Goal: Task Accomplishment & Management: Use online tool/utility

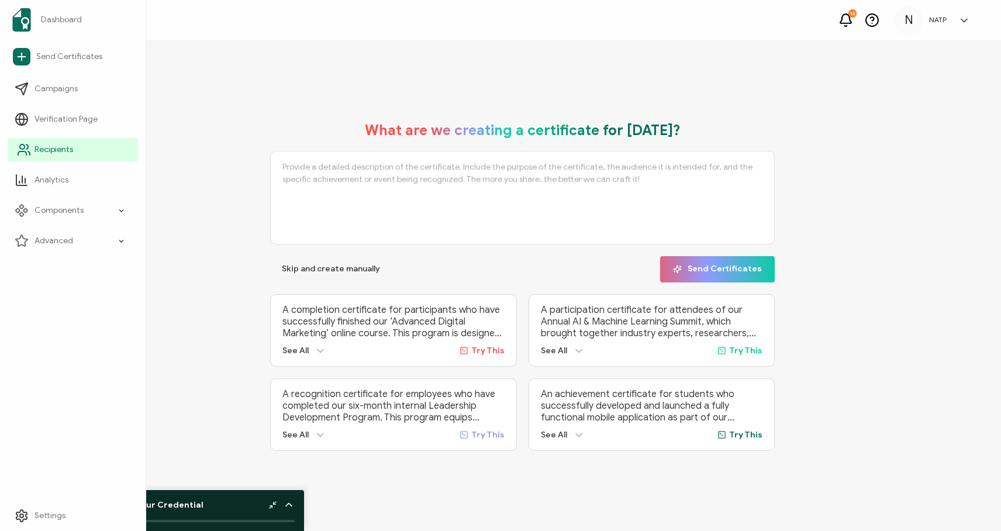
click at [67, 154] on span "Recipients" at bounding box center [54, 150] width 39 height 12
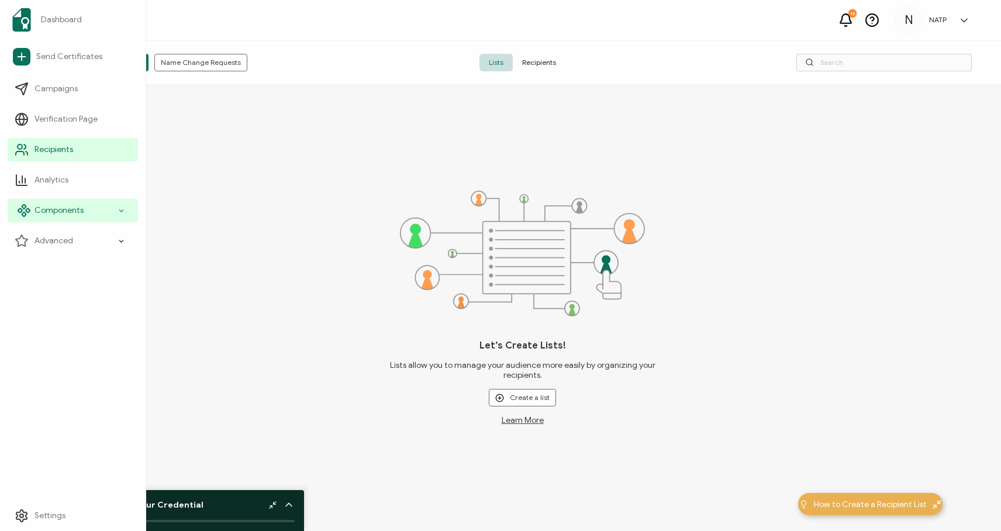
click at [118, 211] on icon at bounding box center [122, 210] width 8 height 13
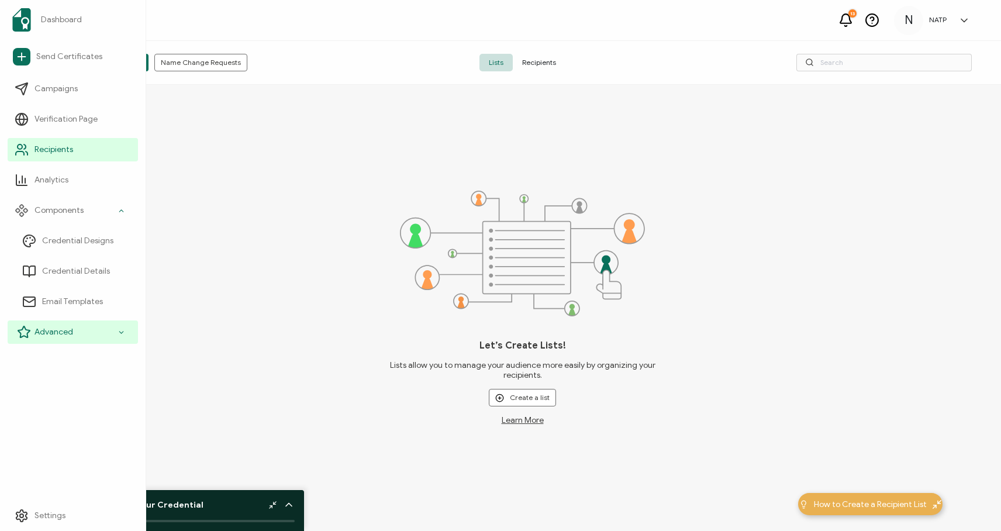
click at [122, 336] on icon at bounding box center [122, 332] width 8 height 13
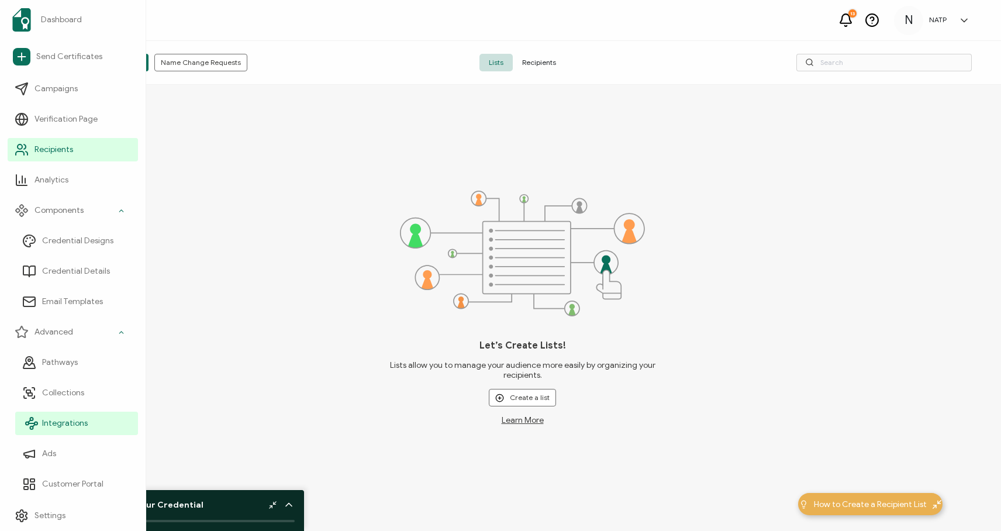
click at [78, 421] on span "Integrations" at bounding box center [65, 424] width 46 height 12
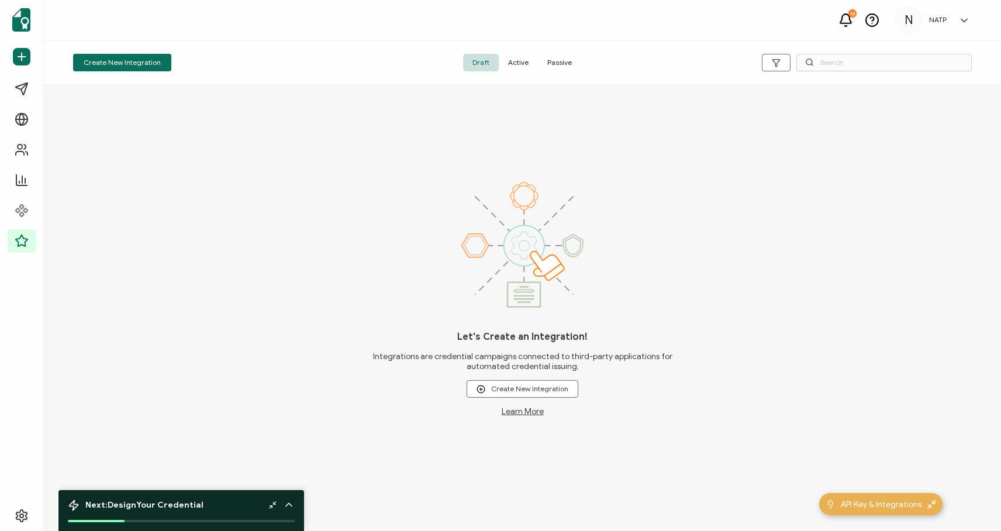
click at [954, 22] on link at bounding box center [962, 21] width 18 height 12
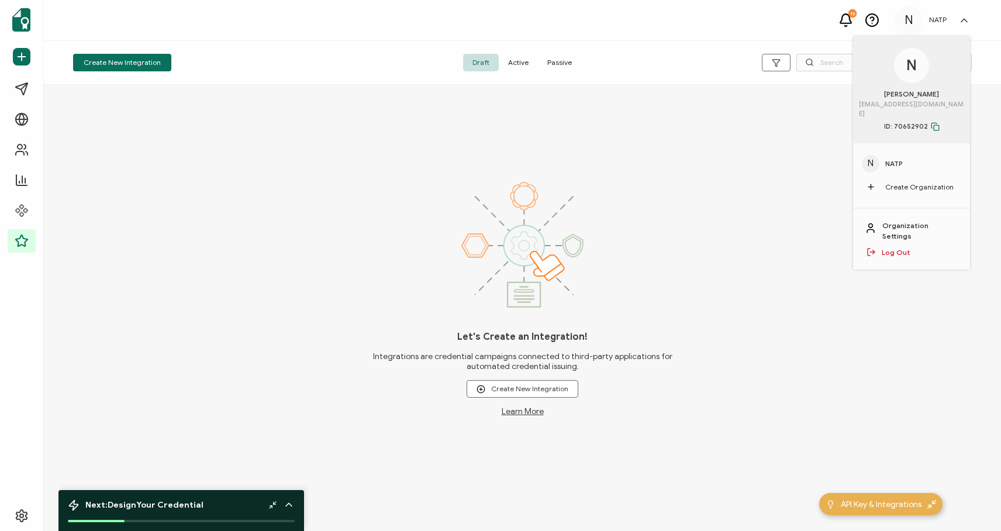
click at [390, 221] on div "Let's Create an Integration! Integrations are credential campaigns connected to…" at bounding box center [523, 299] width 301 height 235
click at [894, 504] on span "API Key & Integrations" at bounding box center [881, 504] width 81 height 12
